Goal: Transaction & Acquisition: Purchase product/service

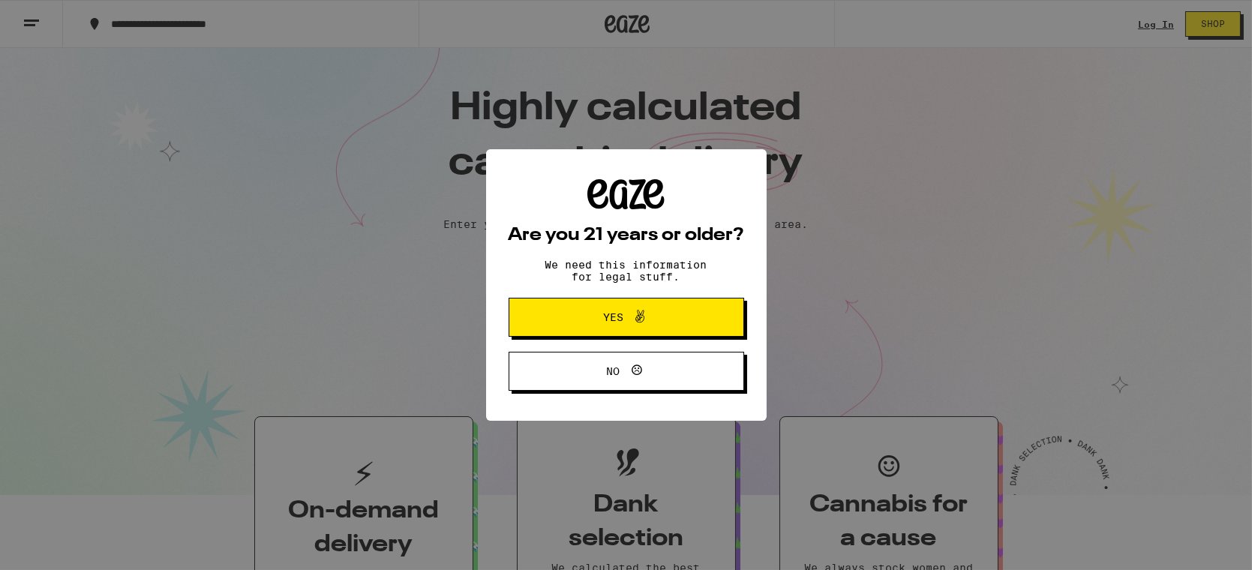
click at [657, 317] on span "Yes" at bounding box center [626, 316] width 114 height 19
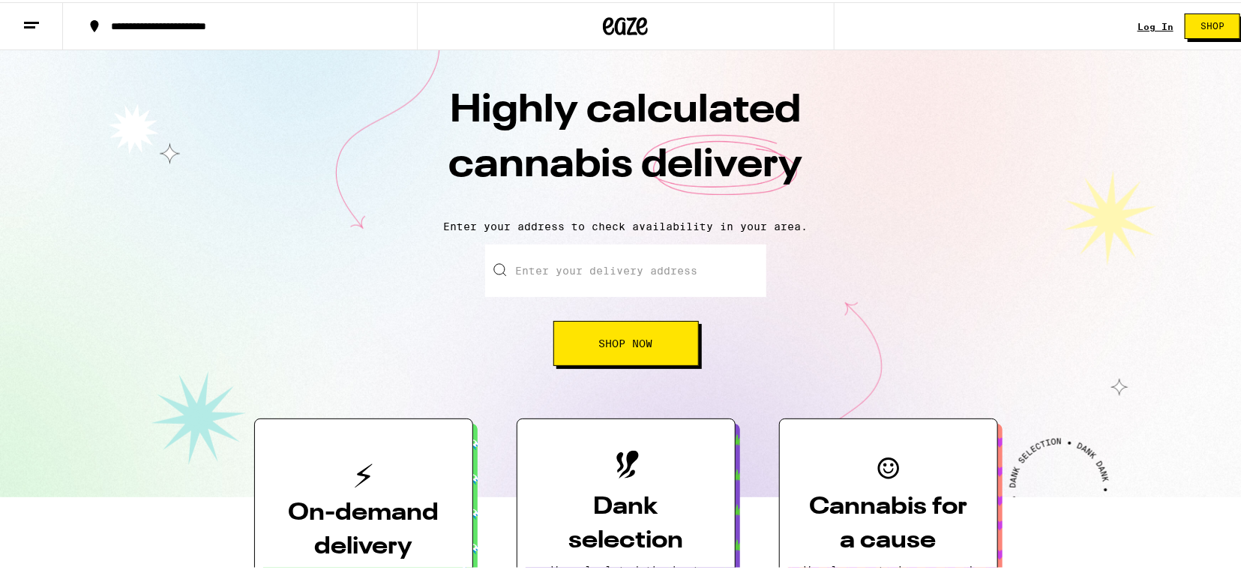
click at [1141, 22] on link "Log In" at bounding box center [1156, 24] width 36 height 10
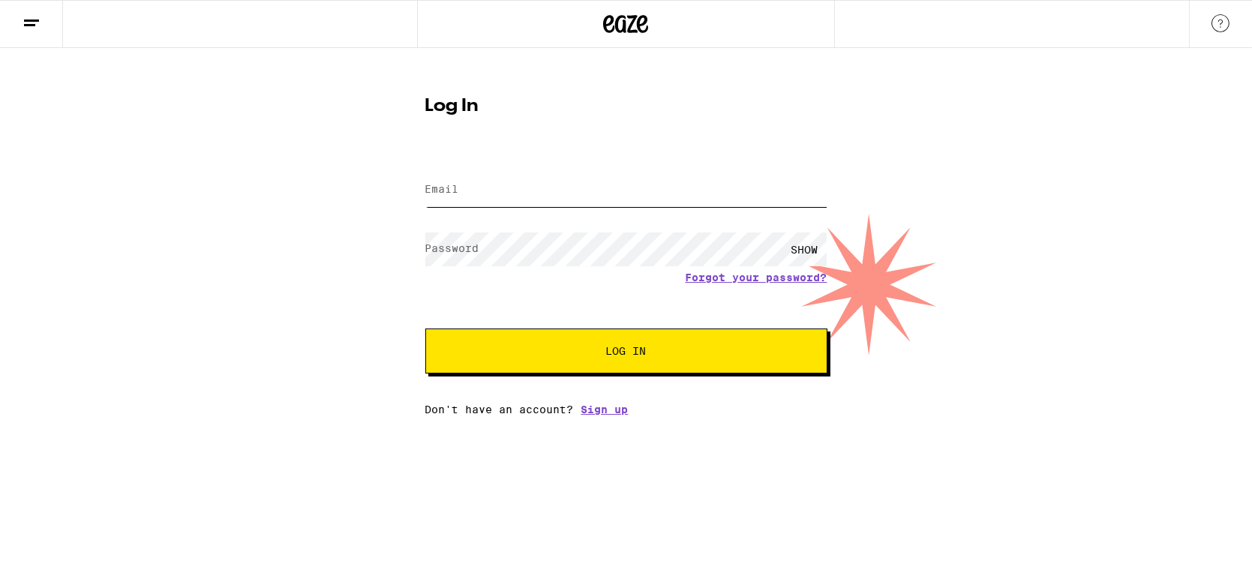
type input "[EMAIL_ADDRESS][DOMAIN_NAME]"
click at [579, 361] on button "Log In" at bounding box center [626, 350] width 402 height 45
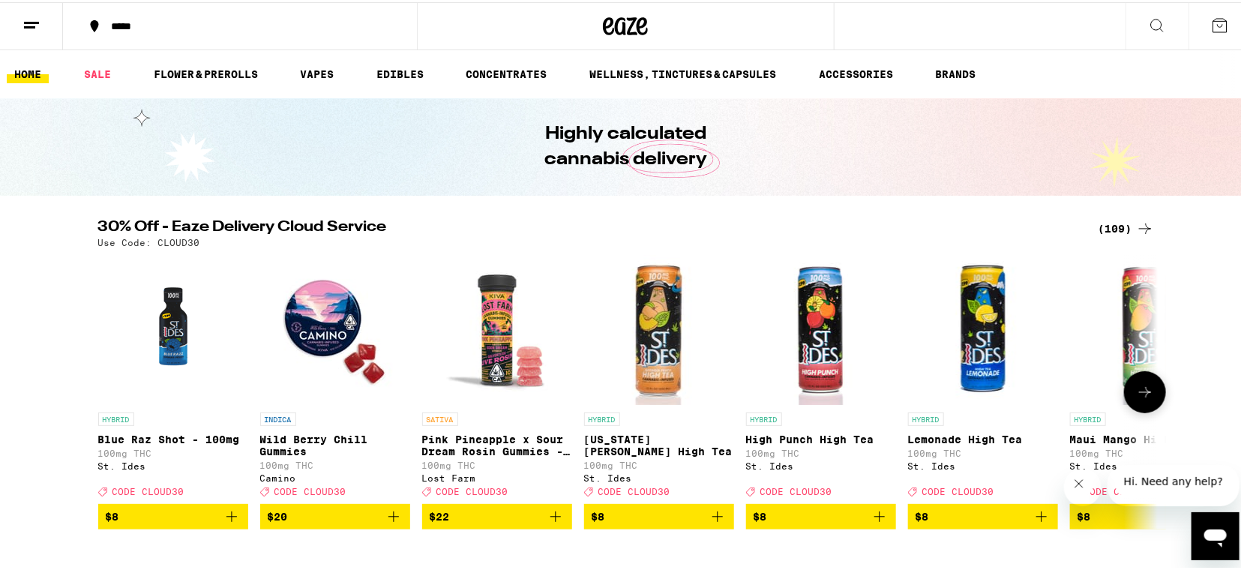
click at [1109, 221] on div "(109)" at bounding box center [1126, 226] width 55 height 18
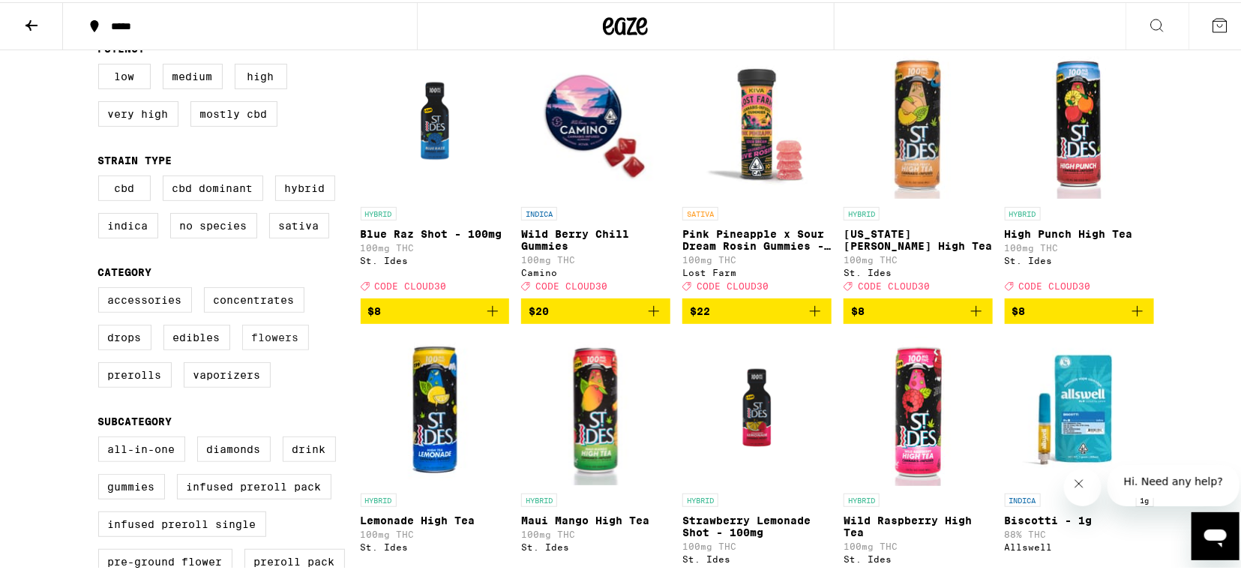
scroll to position [170, 0]
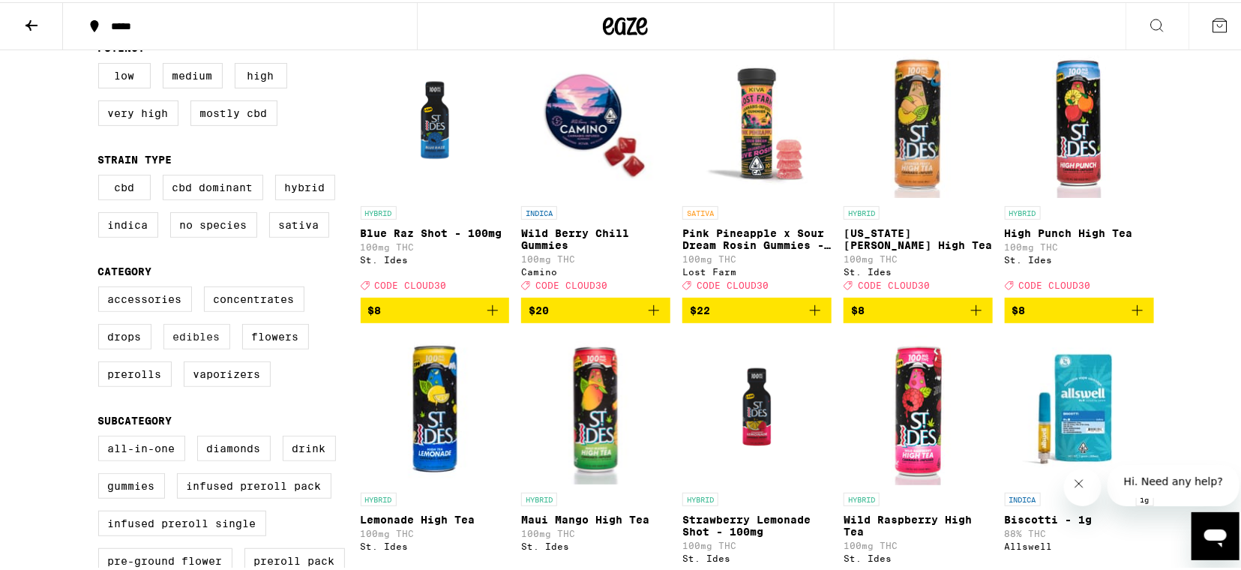
click at [198, 347] on label "Edibles" at bounding box center [196, 334] width 67 height 25
click at [102, 287] on input "Edibles" at bounding box center [101, 286] width 1 height 1
checkbox input "true"
